Goal: Information Seeking & Learning: Find specific fact

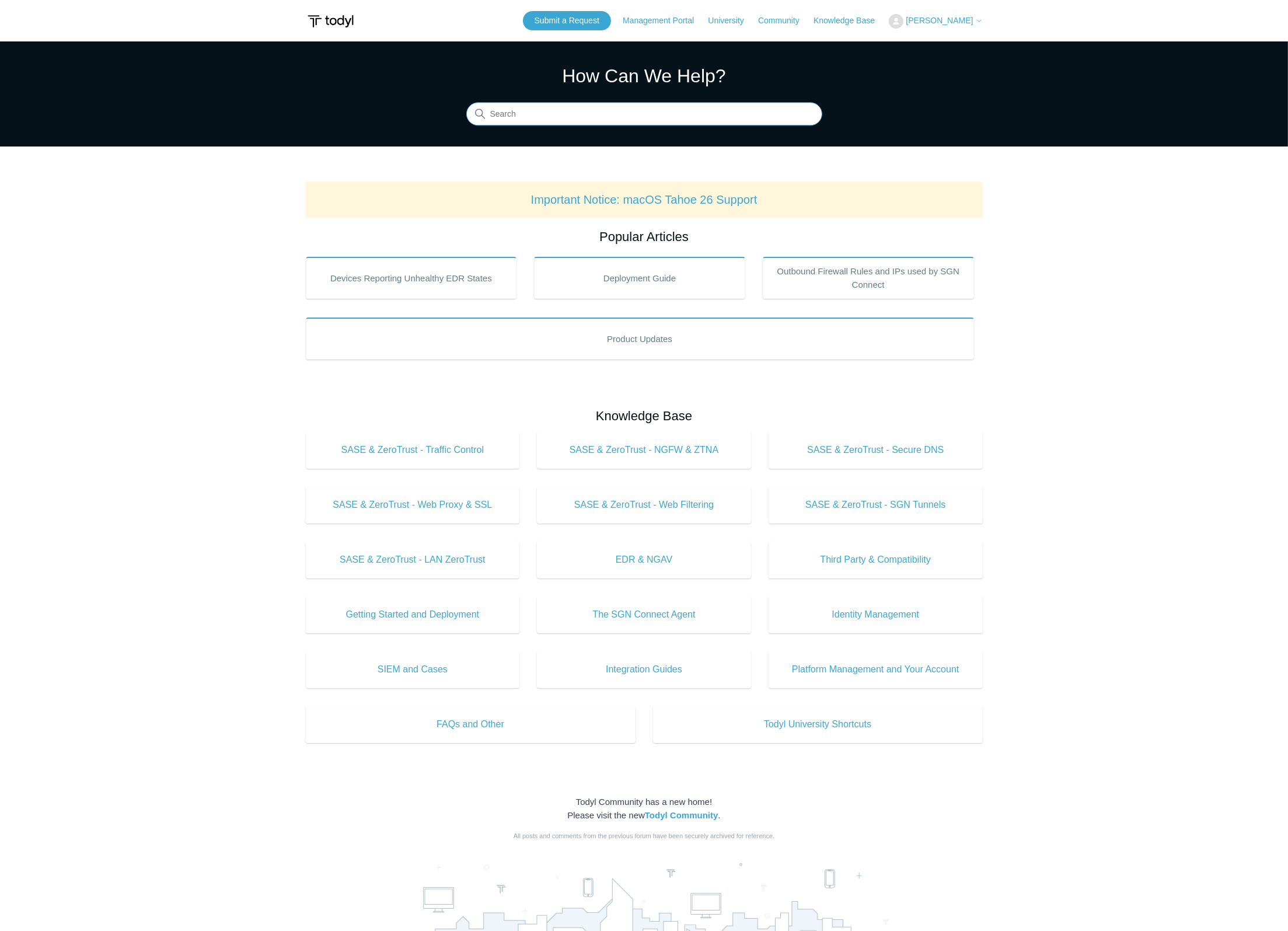
click at [598, 121] on input "Search" at bounding box center [644, 114] width 356 height 23
type input "1194"
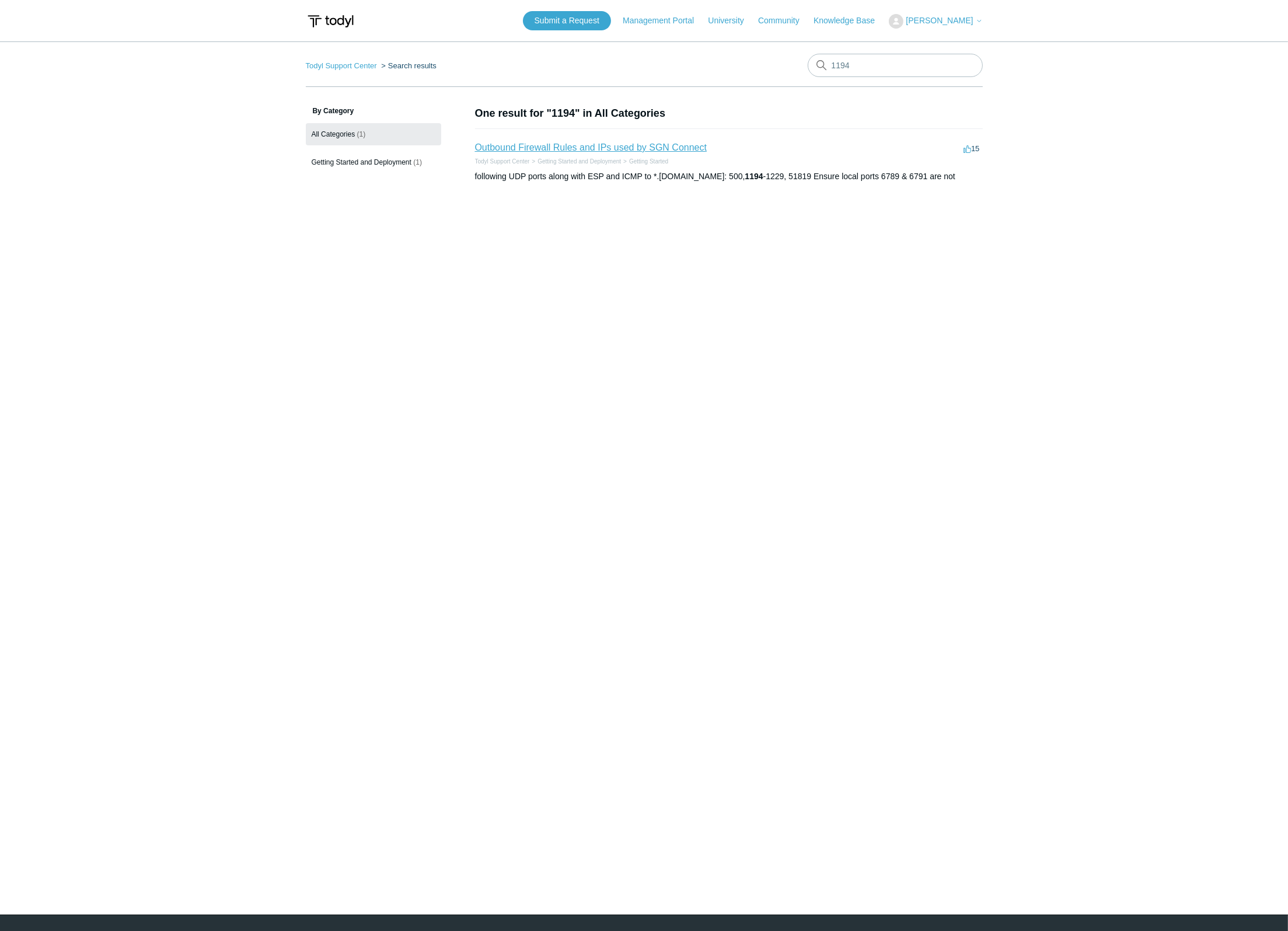
click at [603, 150] on link "Outbound Firewall Rules and IPs used by SGN Connect" at bounding box center [591, 147] width 232 height 10
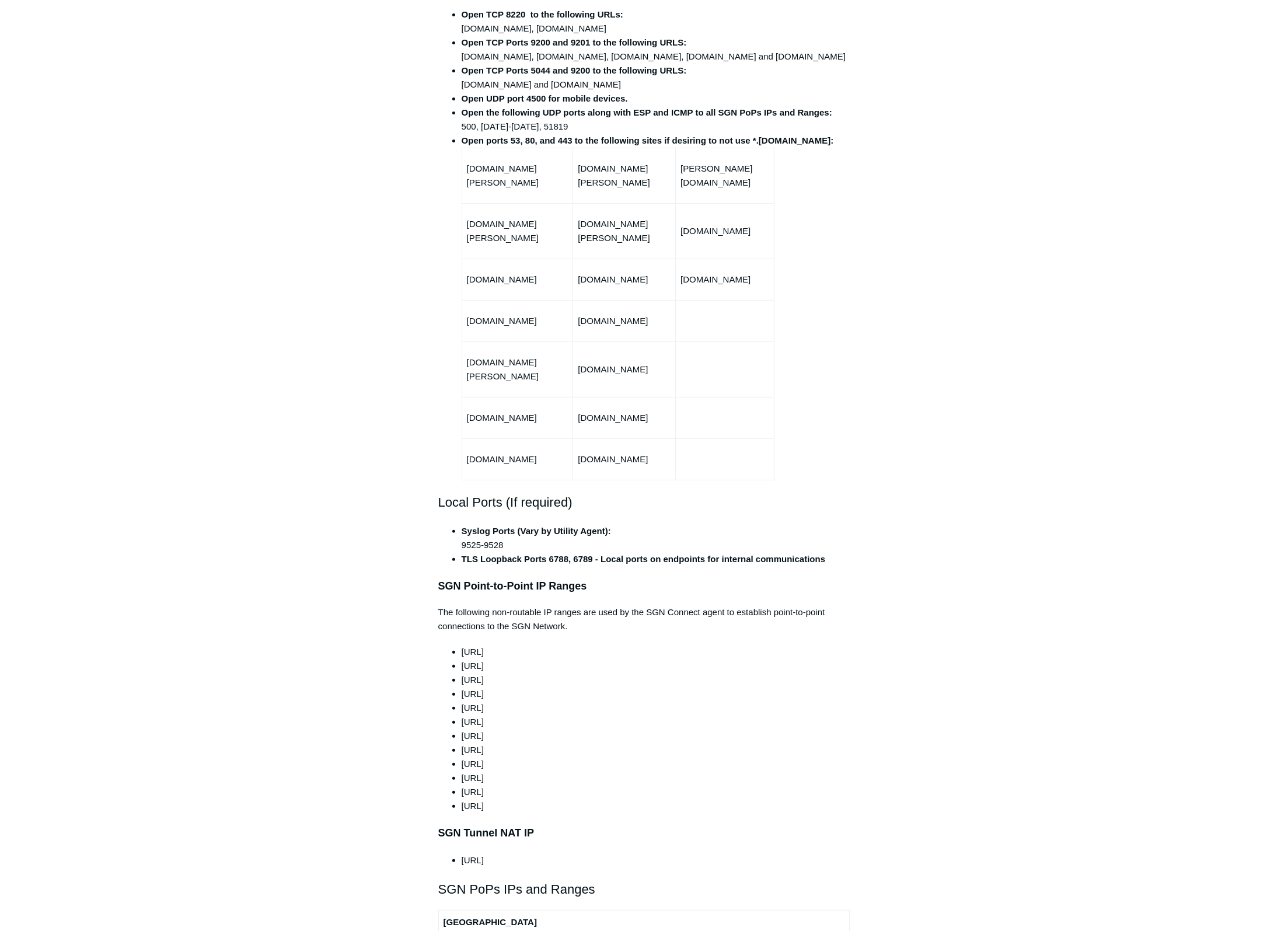
scroll to position [239, 0]
